Goal: Task Accomplishment & Management: Manage account settings

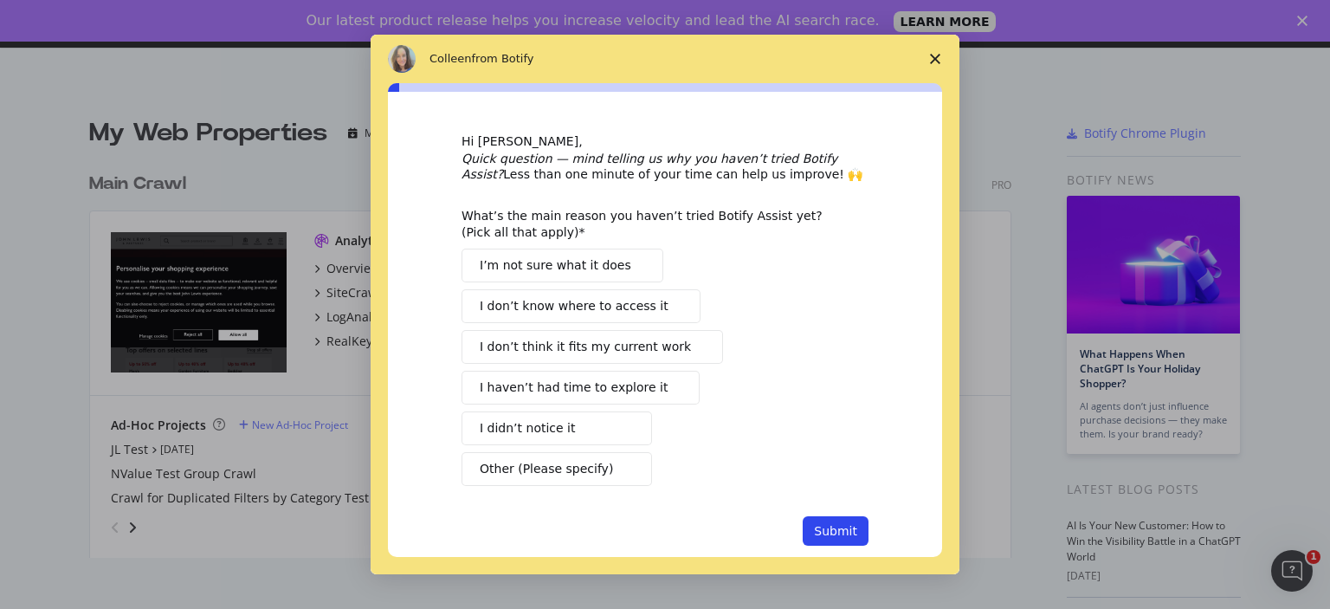
click at [937, 52] on span "Close survey" at bounding box center [935, 59] width 48 height 48
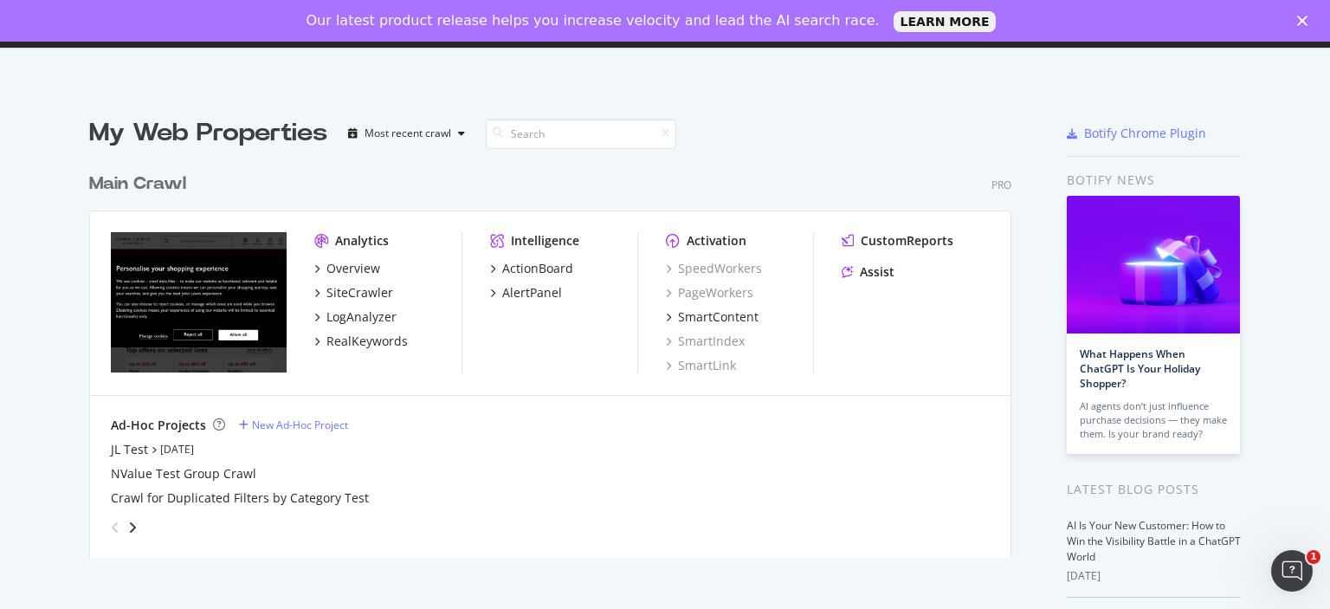
click at [1299, 19] on polygon "Close" at bounding box center [1302, 21] width 10 height 10
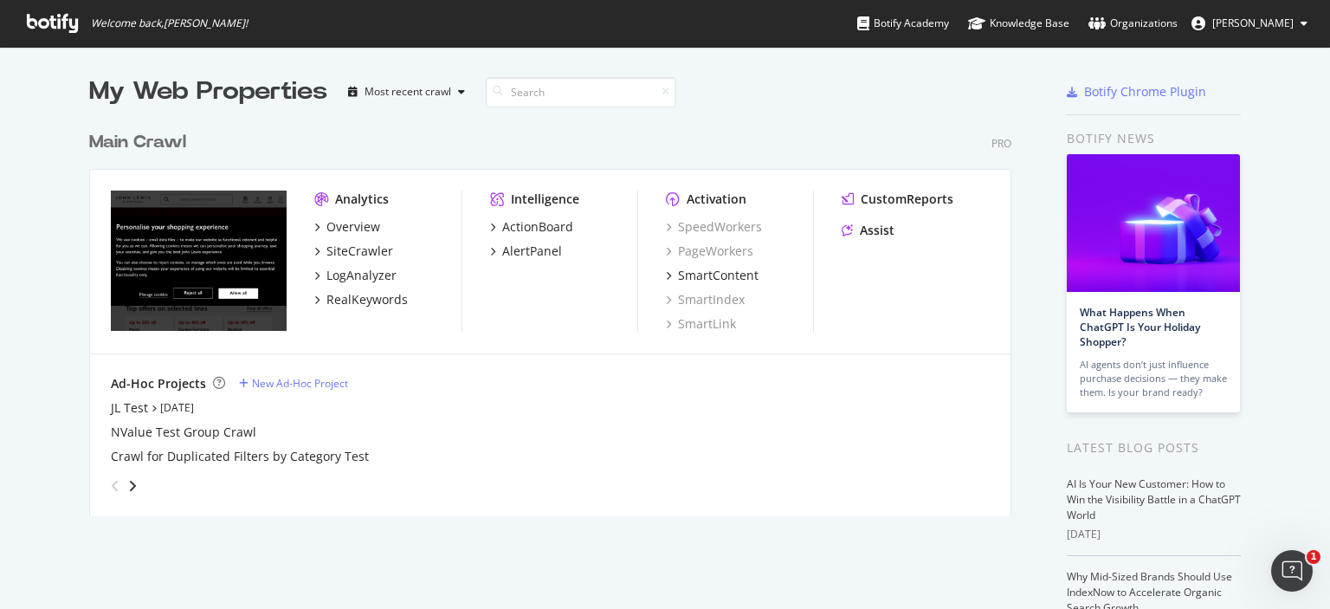
click at [1289, 20] on span "[PERSON_NAME]" at bounding box center [1252, 23] width 81 height 15
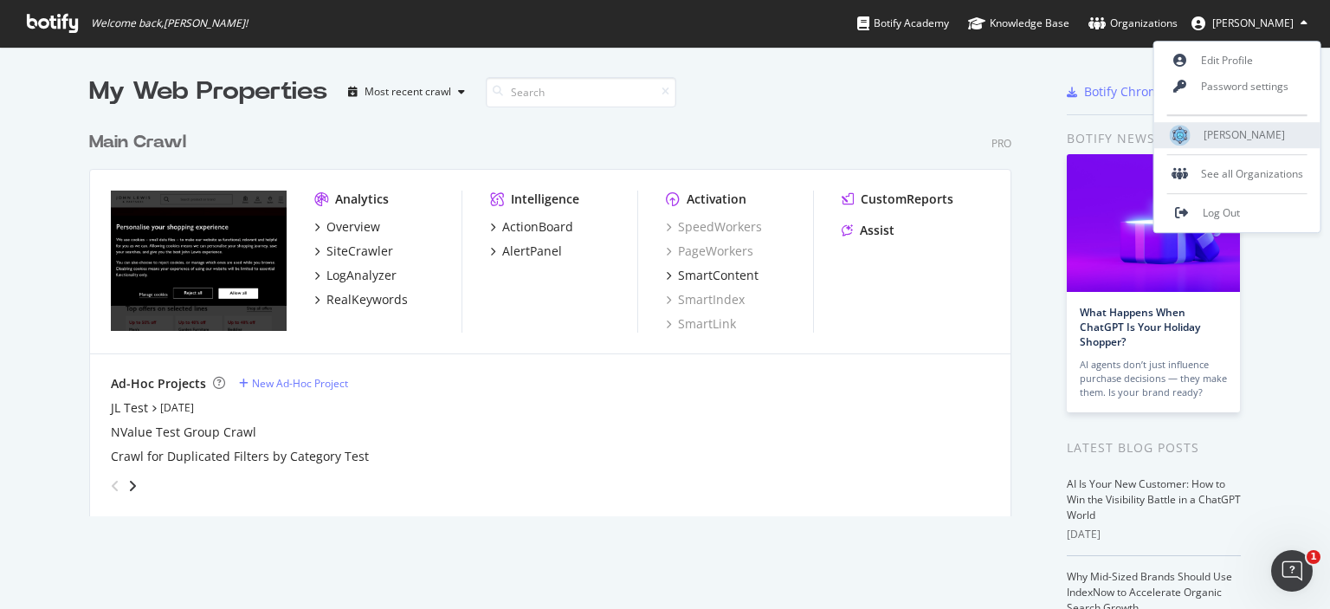
click at [1218, 128] on span "[PERSON_NAME]" at bounding box center [1243, 135] width 81 height 15
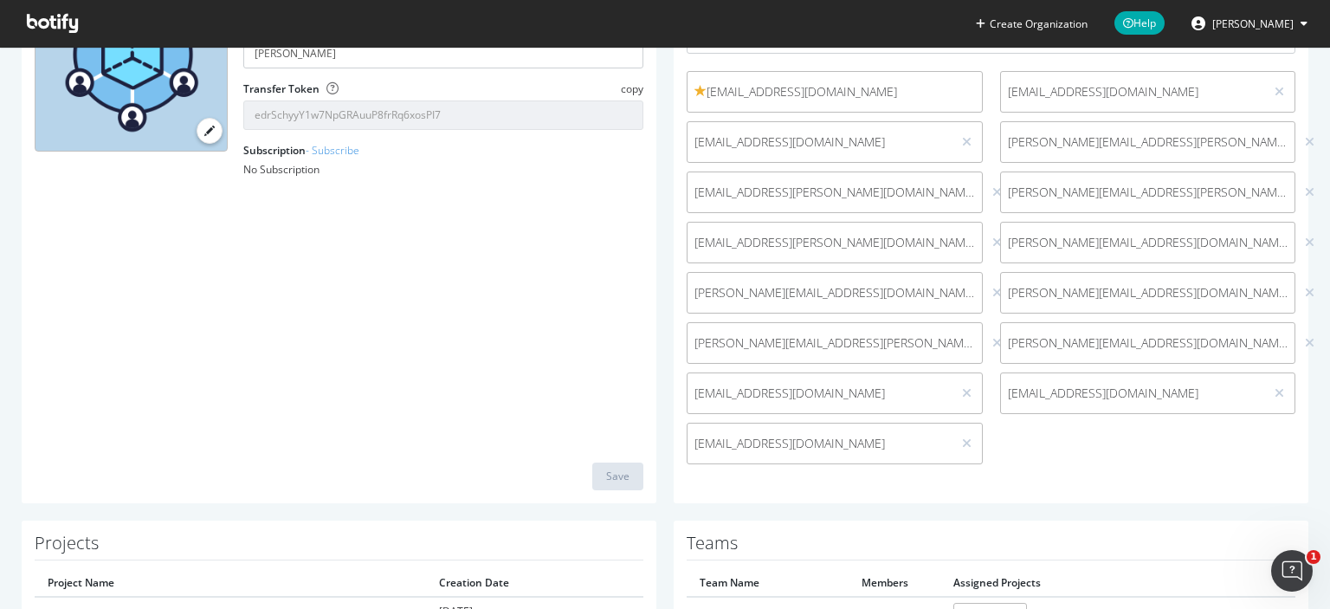
scroll to position [208, 0]
click at [992, 291] on icon at bounding box center [997, 293] width 10 height 12
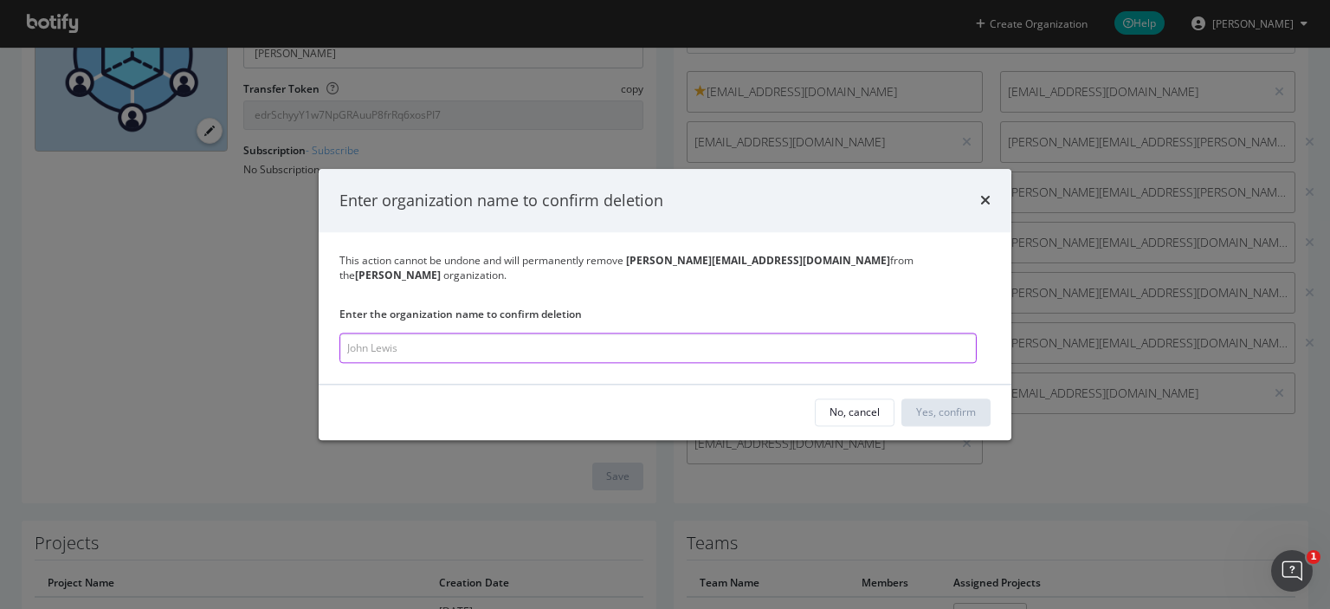
click at [749, 354] on input "modal" at bounding box center [657, 347] width 637 height 30
type input "[PERSON_NAME]"
click at [964, 411] on div "Yes, confirm" at bounding box center [947, 412] width 60 height 15
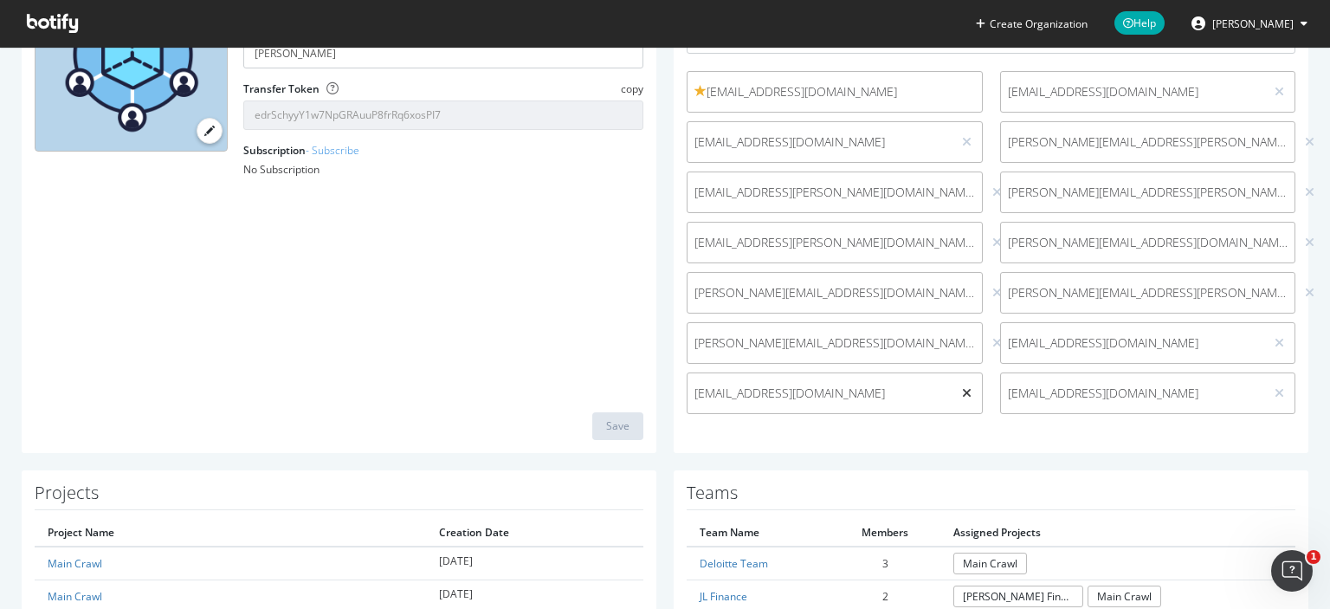
click at [962, 395] on icon at bounding box center [967, 393] width 10 height 12
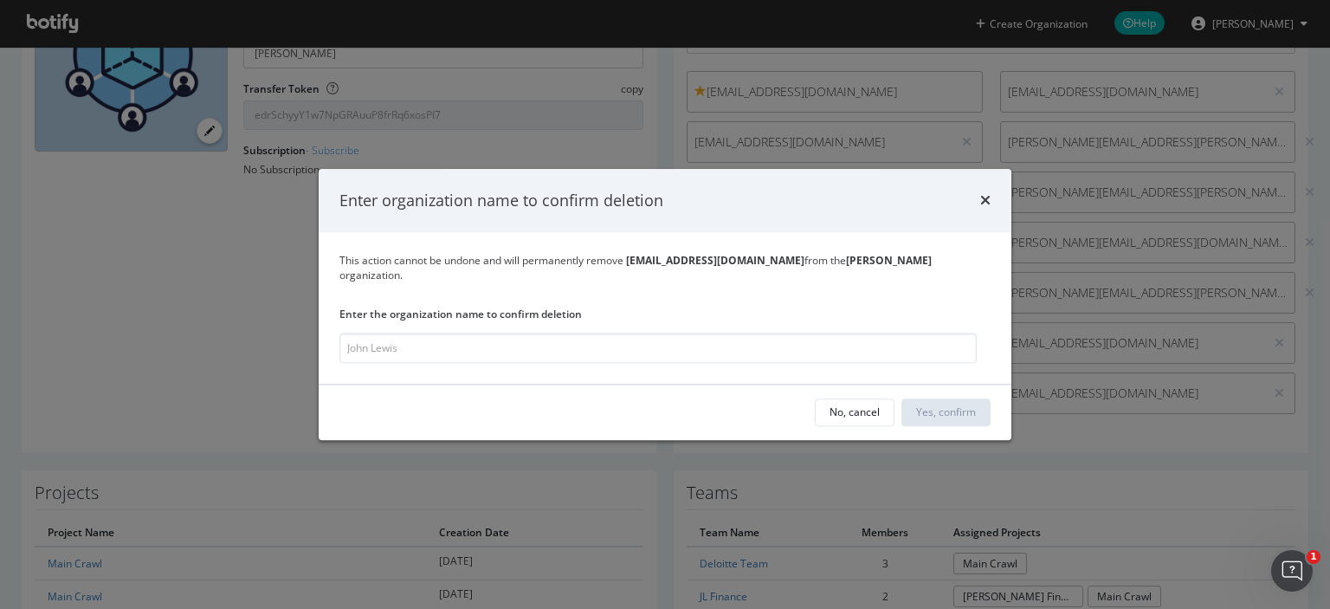
type input "\"
type input "[PERSON_NAME]"
click at [946, 399] on div "Yes, confirm" at bounding box center [947, 412] width 60 height 26
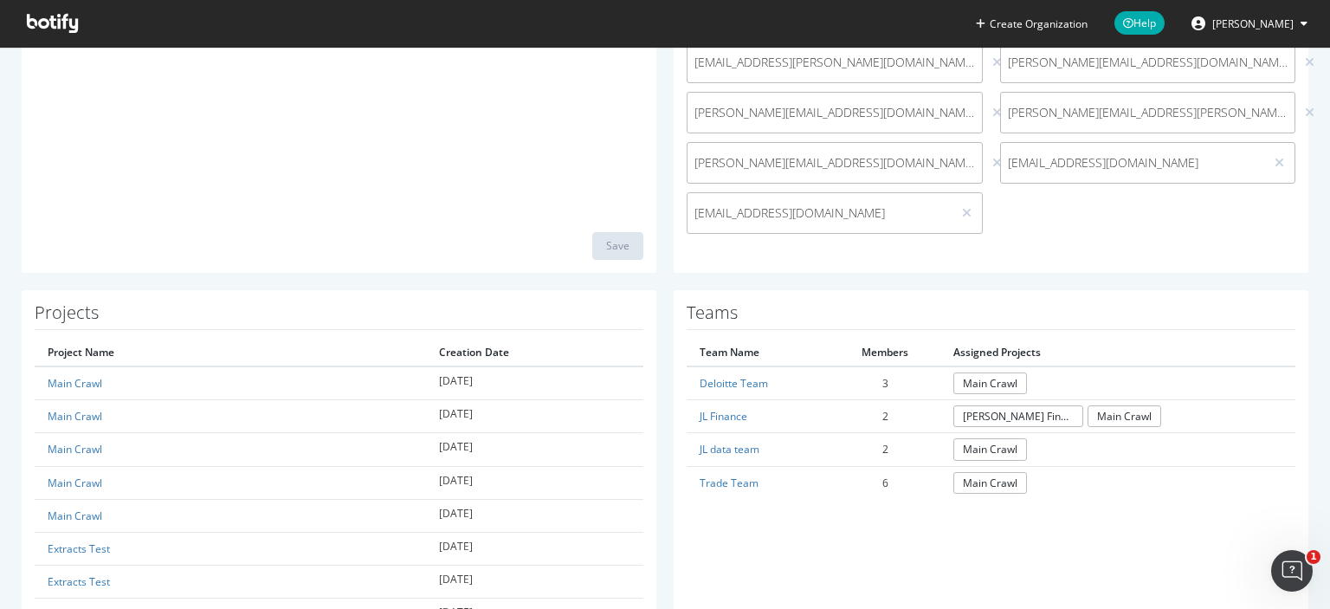
scroll to position [398, 0]
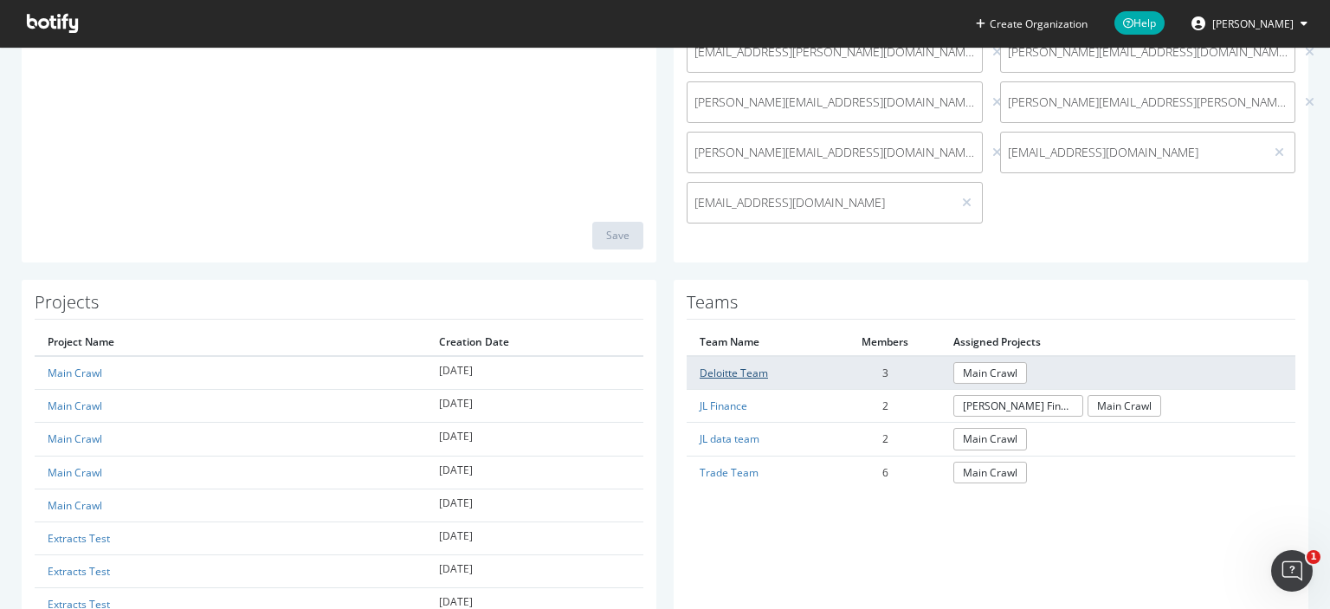
click at [739, 377] on link "Deloitte Team" at bounding box center [733, 372] width 68 height 15
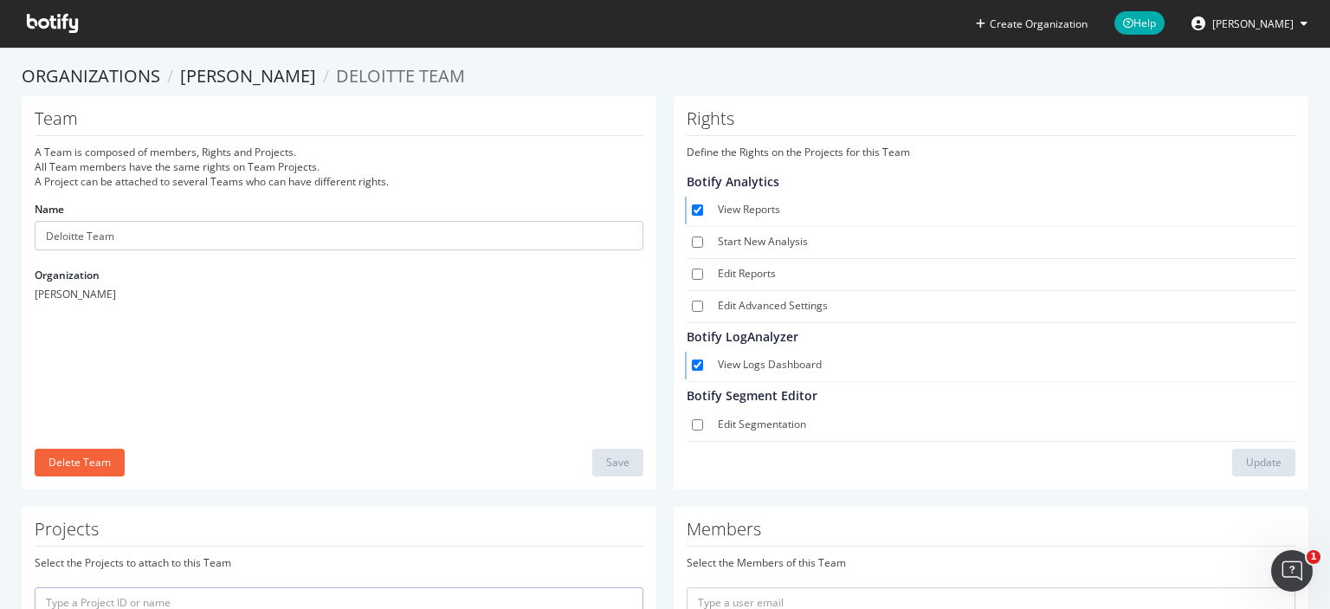
scroll to position [202, 0]
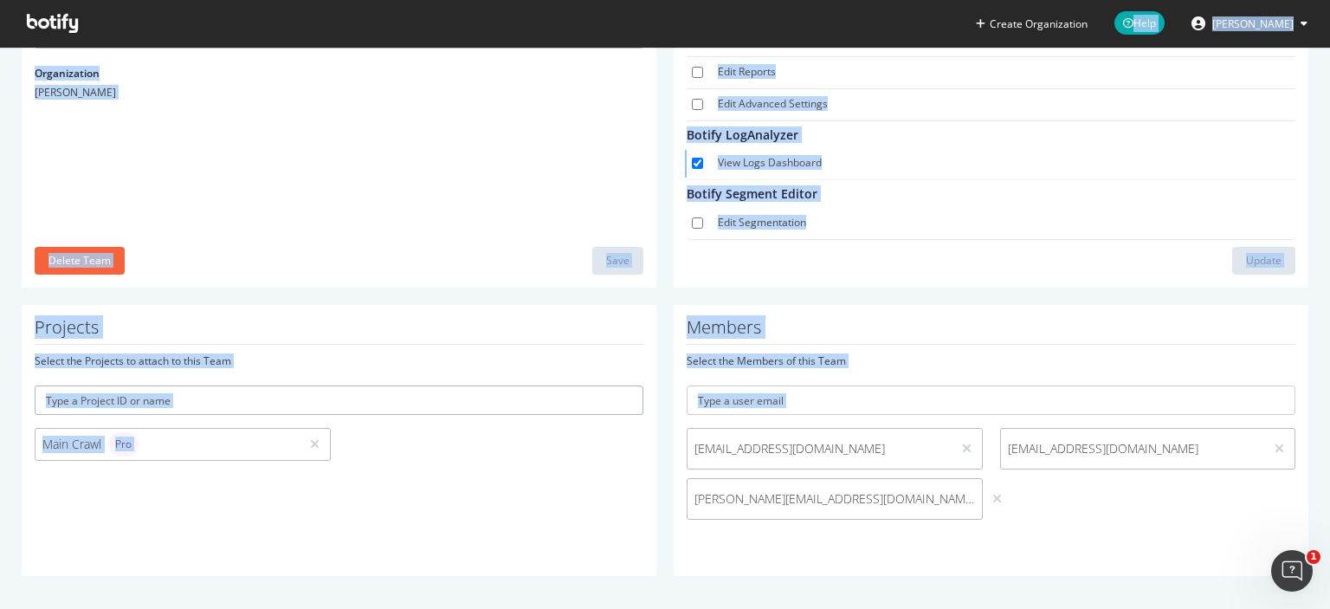
drag, startPoint x: 678, startPoint y: 437, endPoint x: 973, endPoint y: 487, distance: 299.4
click at [973, 487] on div "[EMAIL_ADDRESS][DOMAIN_NAME] [EMAIL_ADDRESS][DOMAIN_NAME] [EMAIL_ADDRESS][DOMAI…" at bounding box center [991, 478] width 626 height 100
copy div "Create Organization Help [PERSON_NAME] Organizations [PERSON_NAME] Deloitte Tea…"
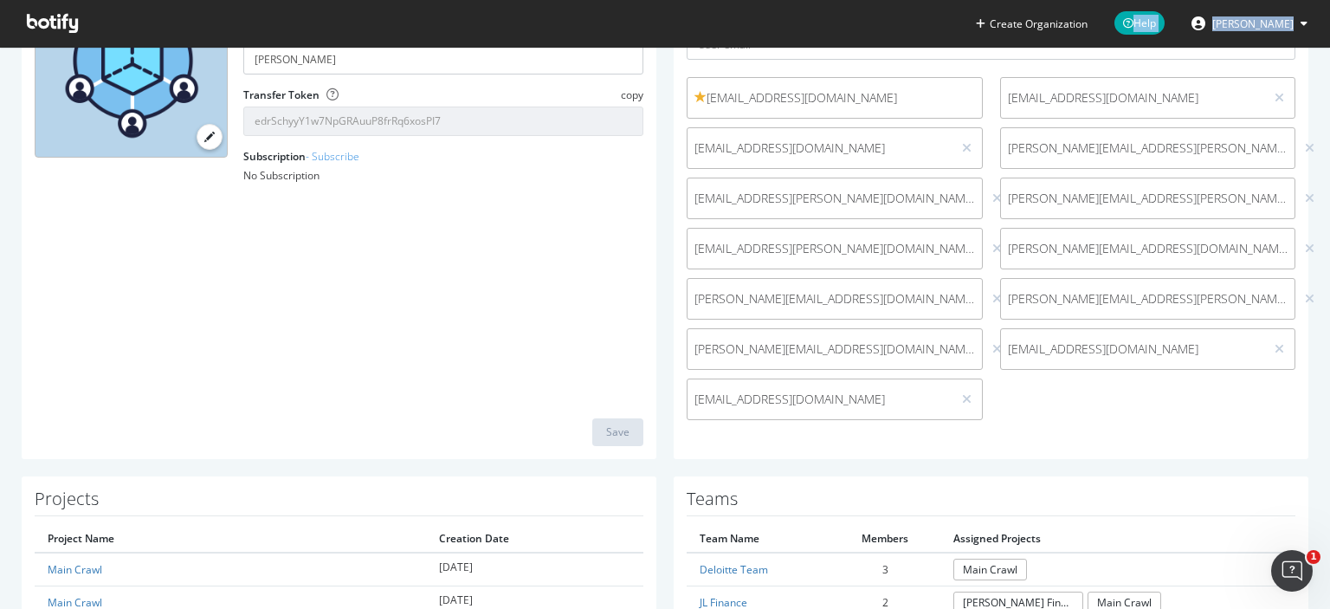
click at [504, 322] on div "Organization Name [PERSON_NAME] Organization ID [PERSON_NAME] Transfer Token co…" at bounding box center [339, 187] width 635 height 543
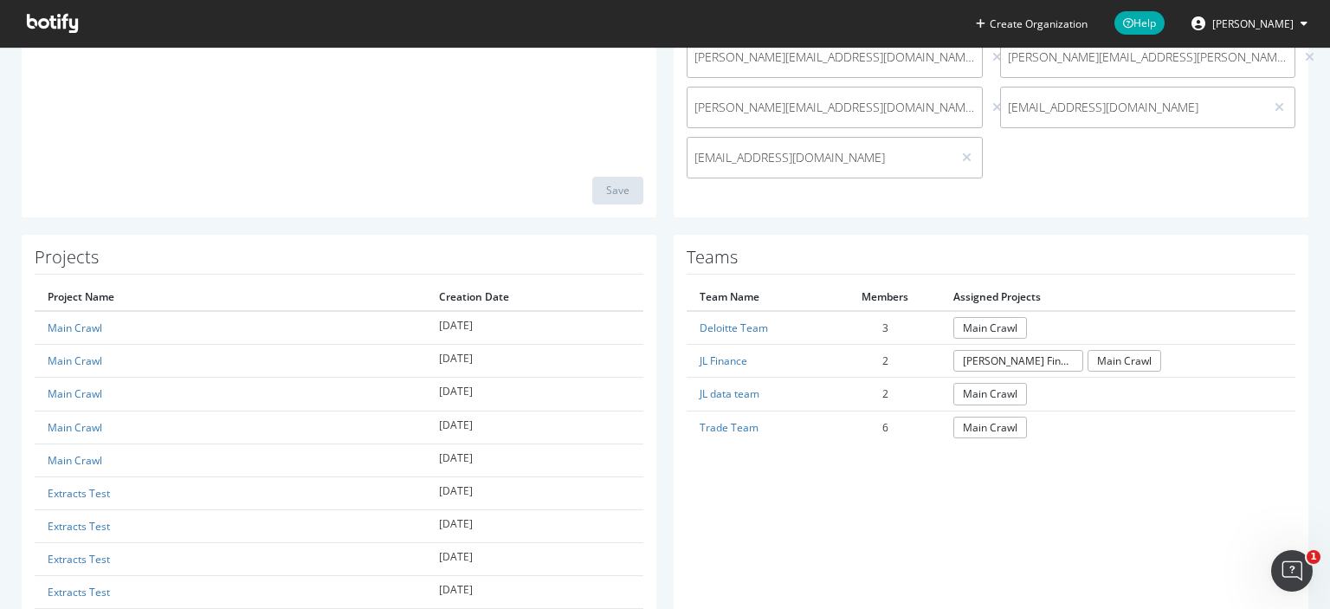
scroll to position [448, 0]
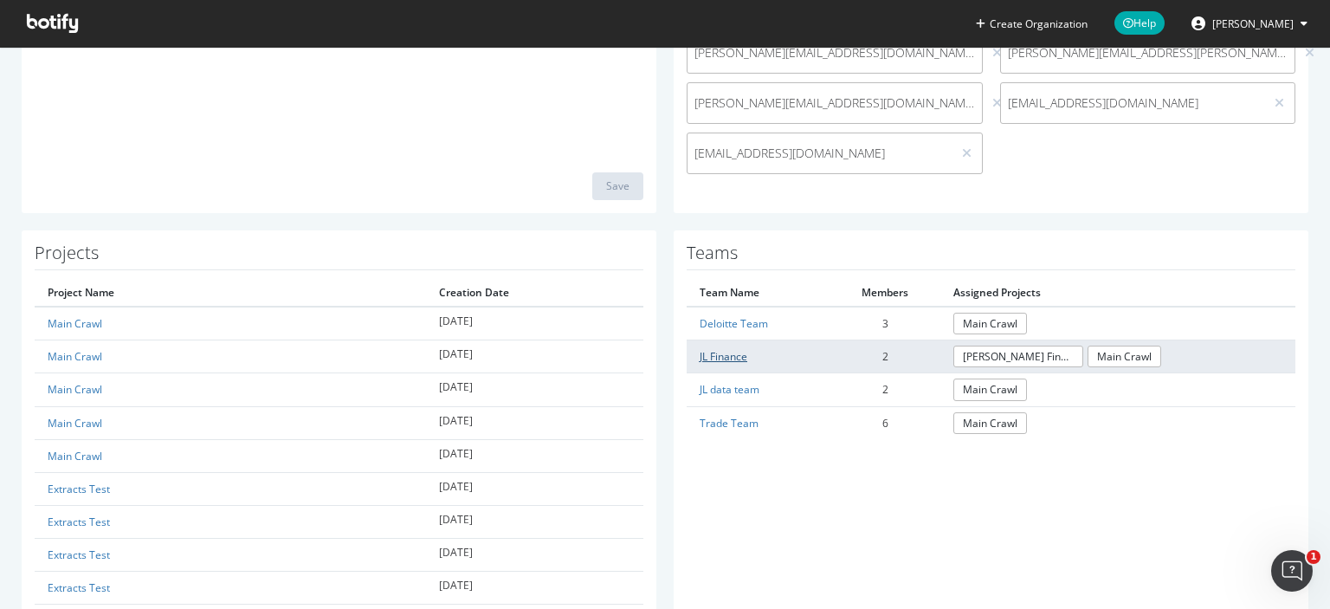
click at [722, 355] on link "JL Finance" at bounding box center [723, 356] width 48 height 15
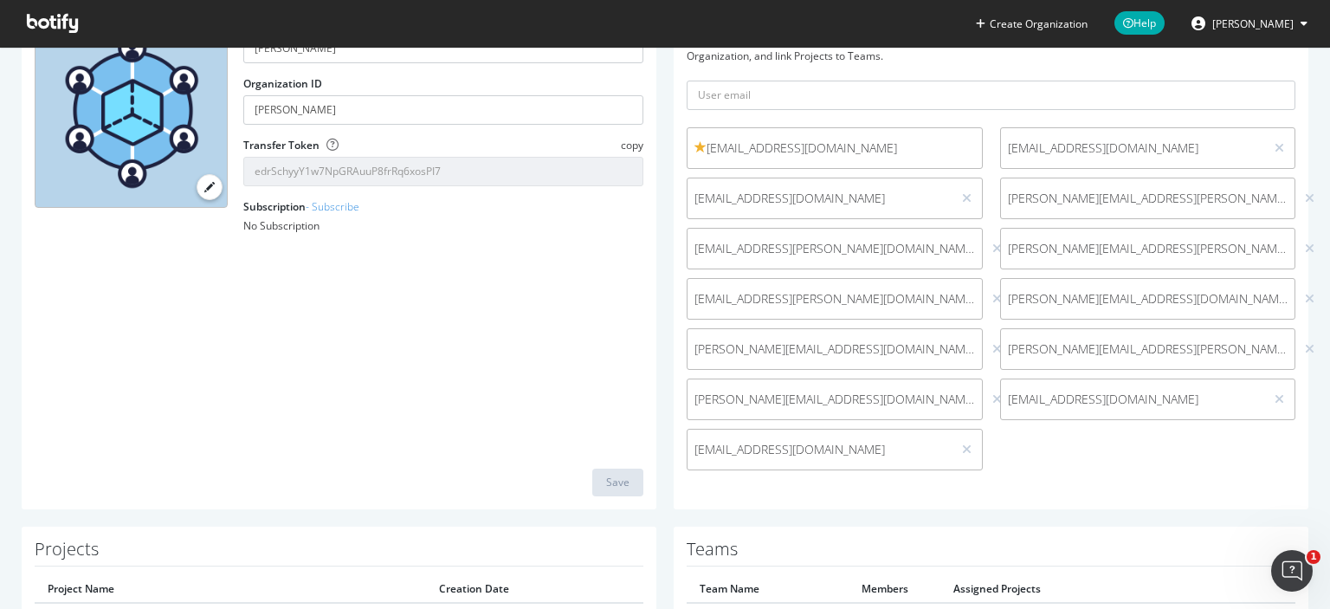
scroll to position [448, 0]
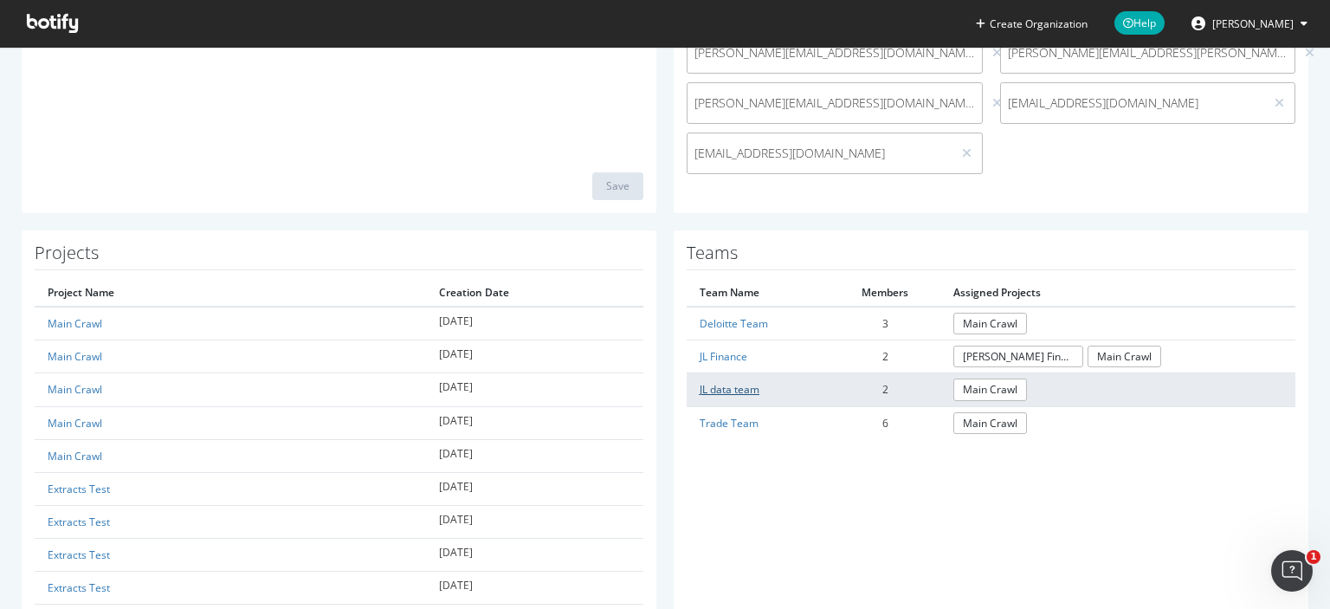
click at [741, 390] on link "JL data team" at bounding box center [729, 389] width 60 height 15
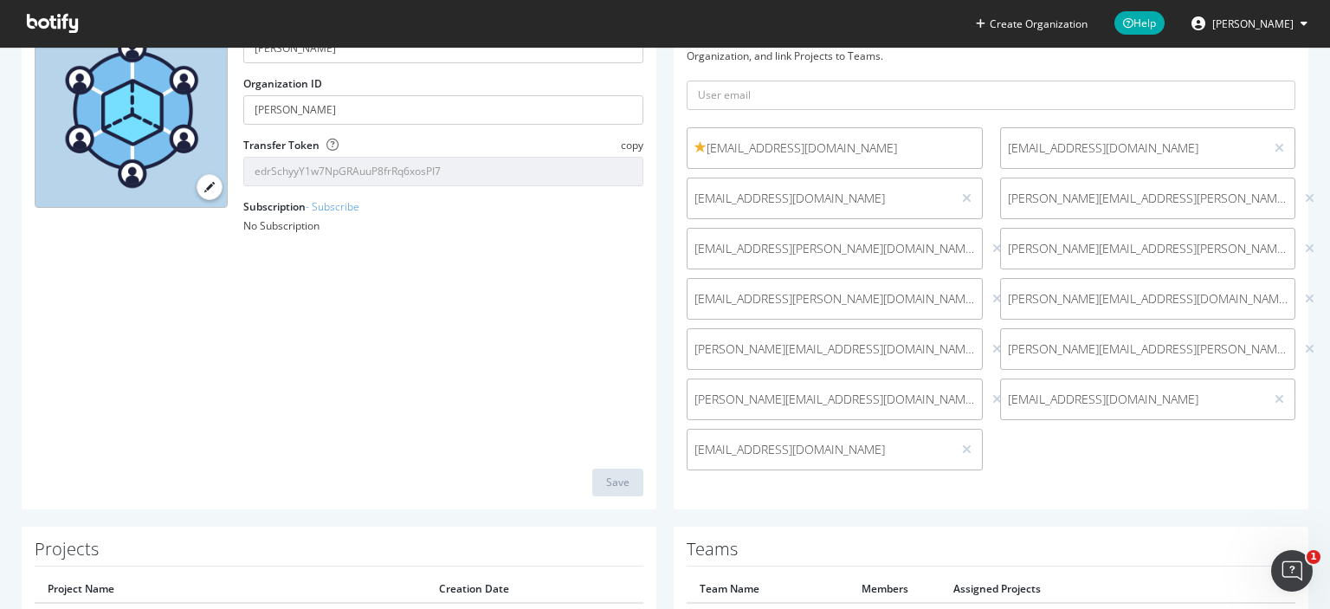
scroll to position [448, 0]
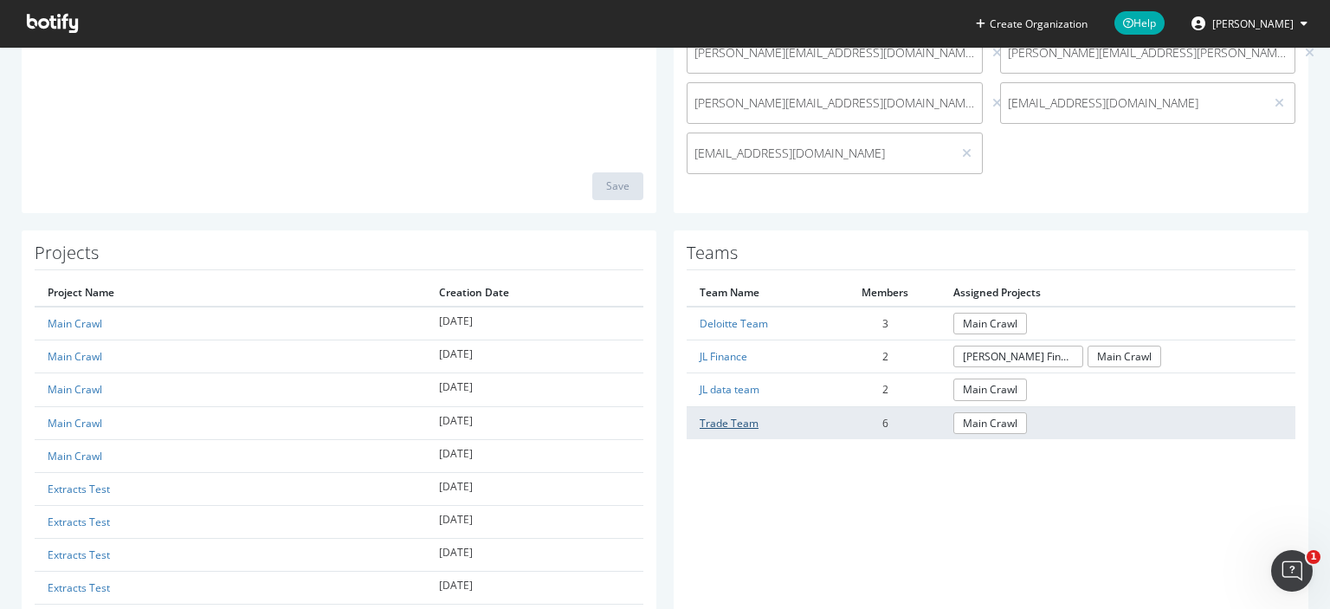
click at [724, 416] on link "Trade Team" at bounding box center [728, 423] width 59 height 15
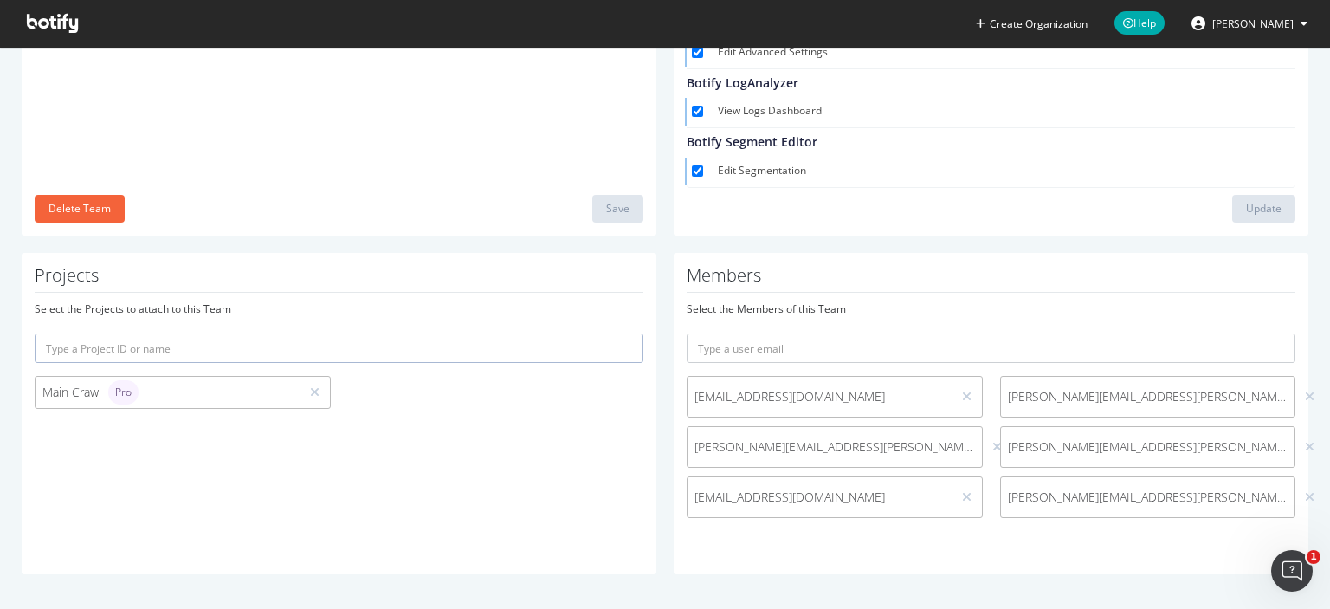
scroll to position [252, 0]
click at [1305, 398] on icon at bounding box center [1310, 398] width 10 height 12
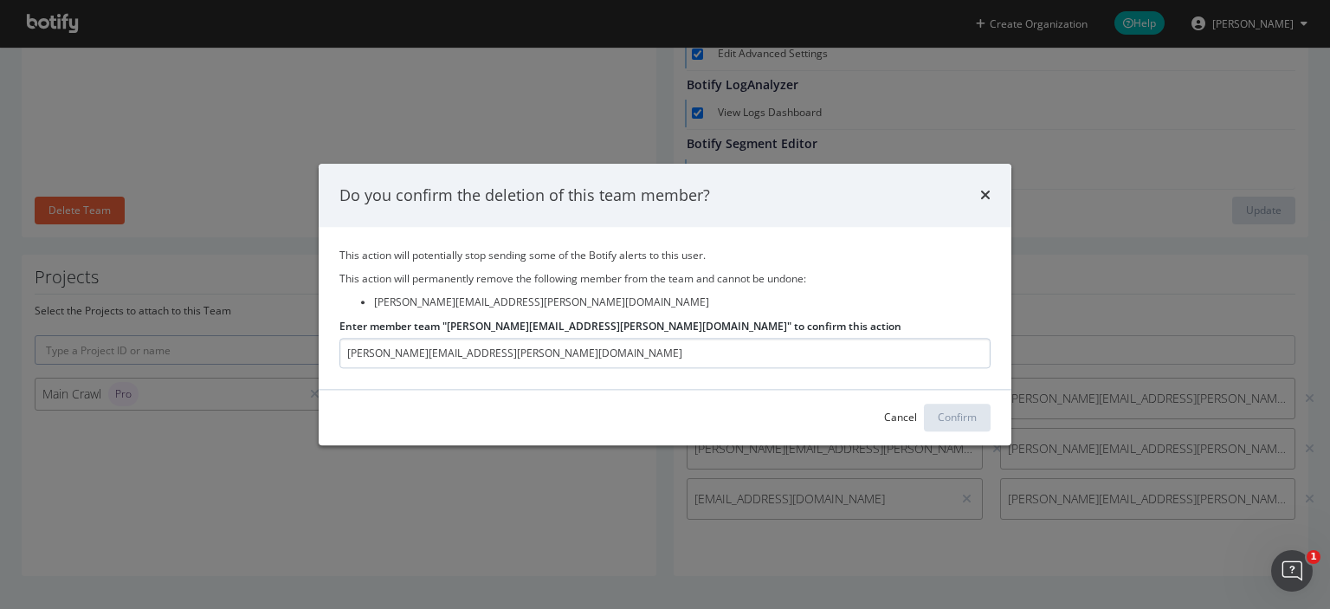
click at [739, 352] on input "[PERSON_NAME][EMAIL_ADDRESS][PERSON_NAME][DOMAIN_NAME]" at bounding box center [664, 353] width 651 height 30
click at [831, 349] on input "[PERSON_NAME][EMAIL_ADDRESS][PERSON_NAME][DOMAIN_NAME]" at bounding box center [664, 353] width 651 height 30
click at [404, 349] on input "[PERSON_NAME][EMAIL_ADDRESS][PERSON_NAME][DOMAIN_NAME]" at bounding box center [664, 353] width 651 height 30
click at [388, 356] on input "[PERSON_NAME][EMAIL_ADDRESS][PERSON_NAME][DOMAIN_NAME]" at bounding box center [664, 353] width 651 height 30
type input "[PERSON_NAME][EMAIL_ADDRESS][PERSON_NAME][DOMAIN_NAME]"
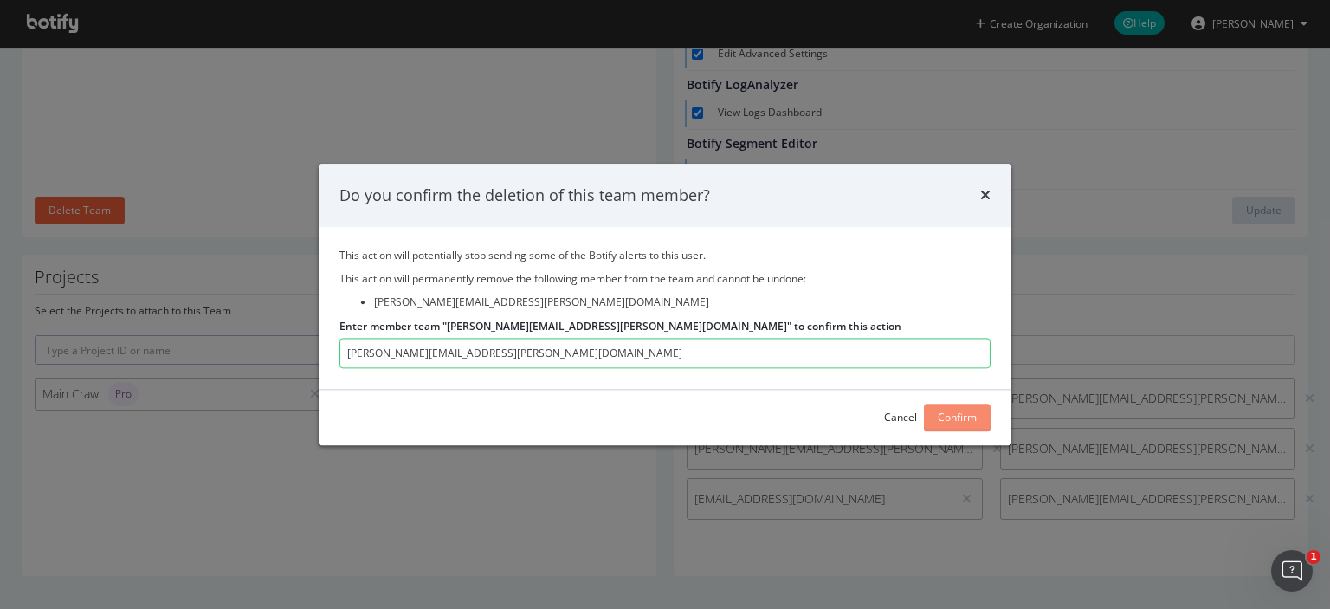
click at [949, 416] on div "Confirm" at bounding box center [957, 417] width 39 height 15
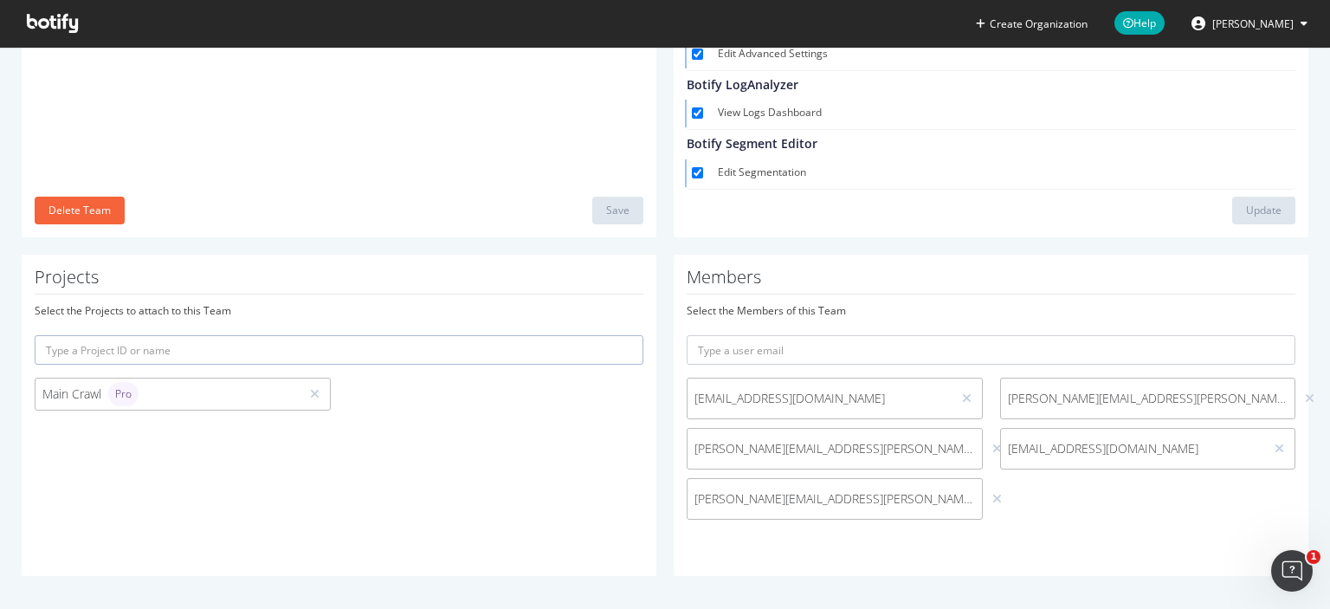
click at [958, 404] on div at bounding box center [966, 398] width 16 height 19
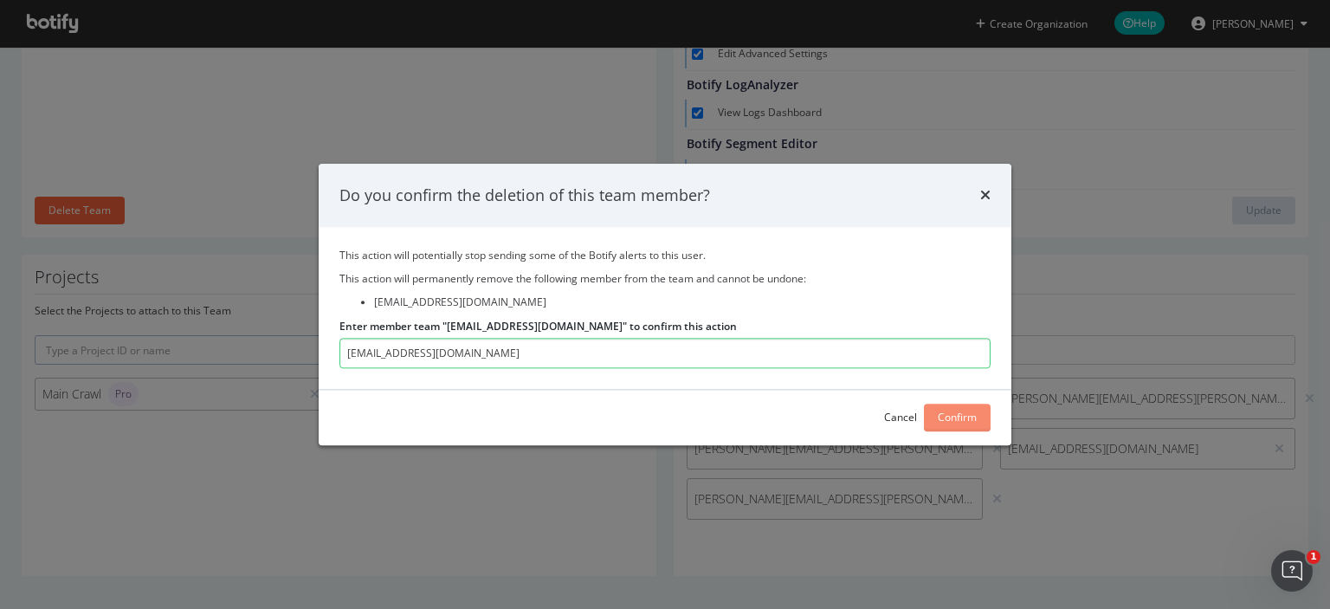
type input "[EMAIL_ADDRESS][DOMAIN_NAME]"
click at [959, 420] on div "Confirm" at bounding box center [957, 417] width 39 height 15
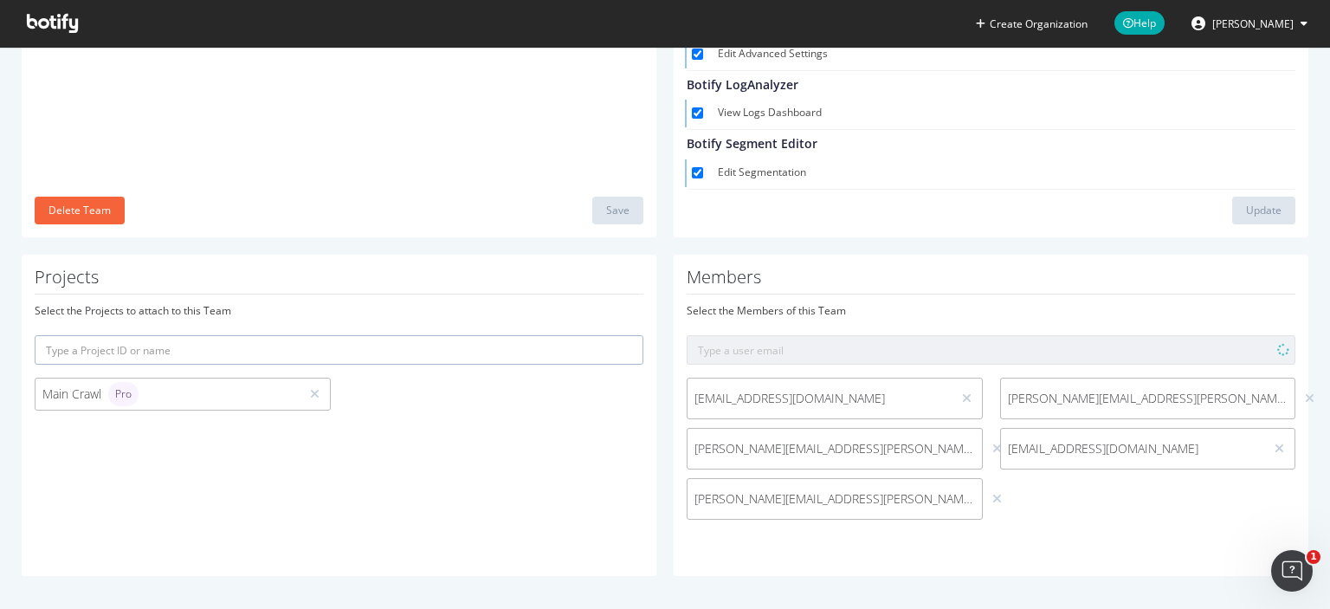
scroll to position [202, 0]
